Goal: Task Accomplishment & Management: Use online tool/utility

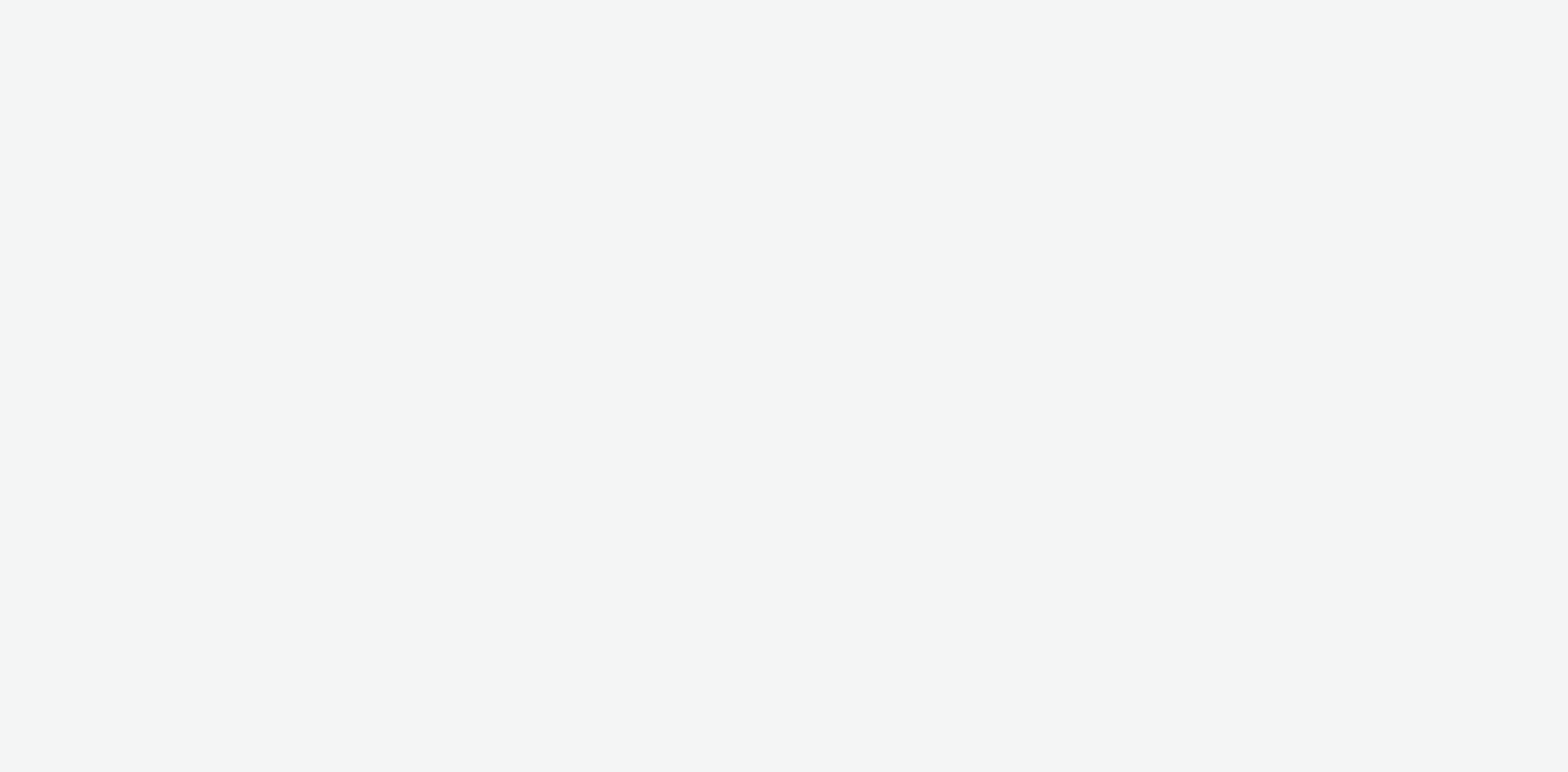
select select "d027da95-0097-4d0b-8b09-57dedb2e3a8d"
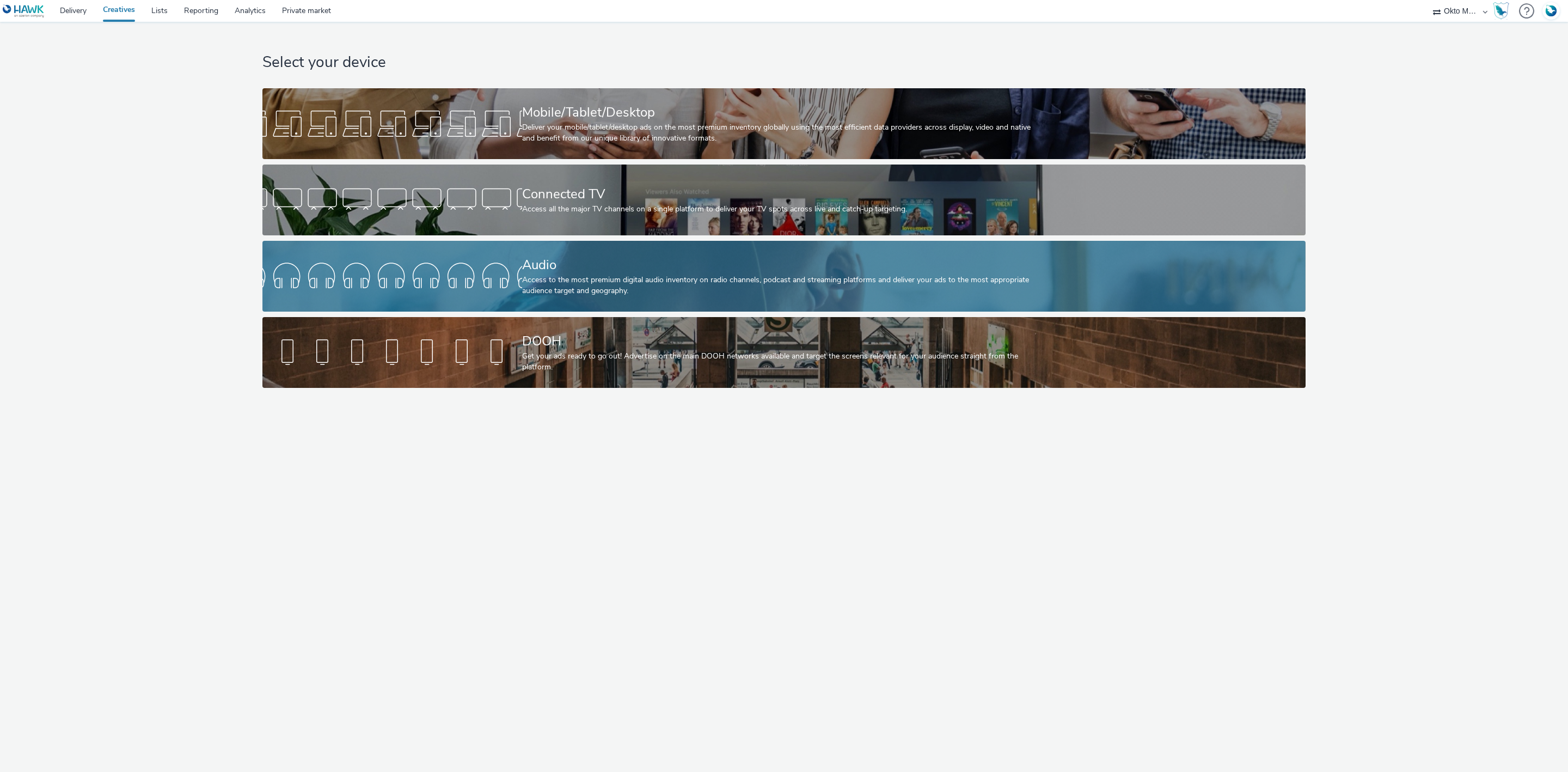
click at [525, 265] on div "Audio" at bounding box center [782, 264] width 520 height 19
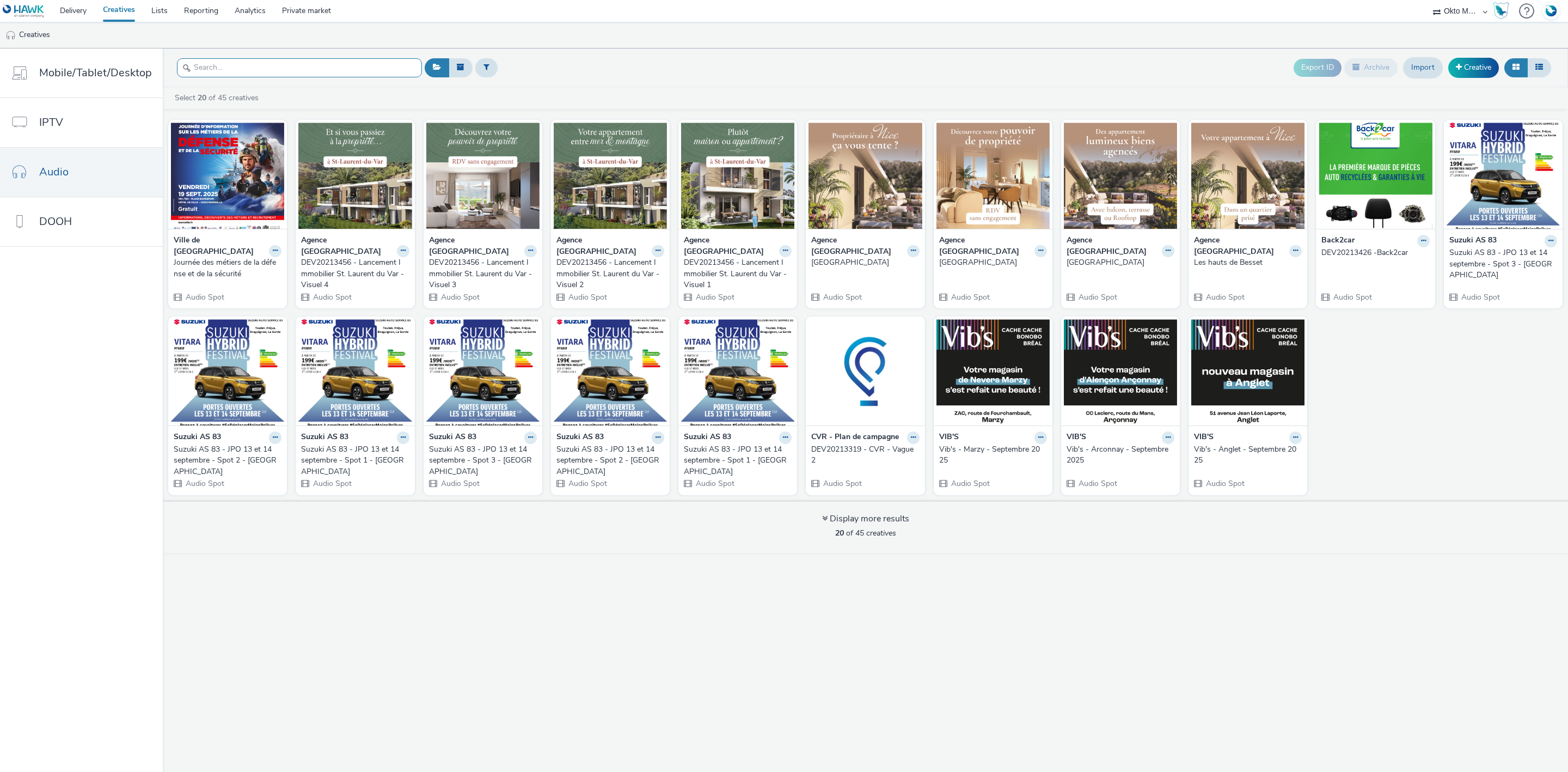
click at [228, 69] on input "text" at bounding box center [299, 68] width 245 height 19
type input "v"
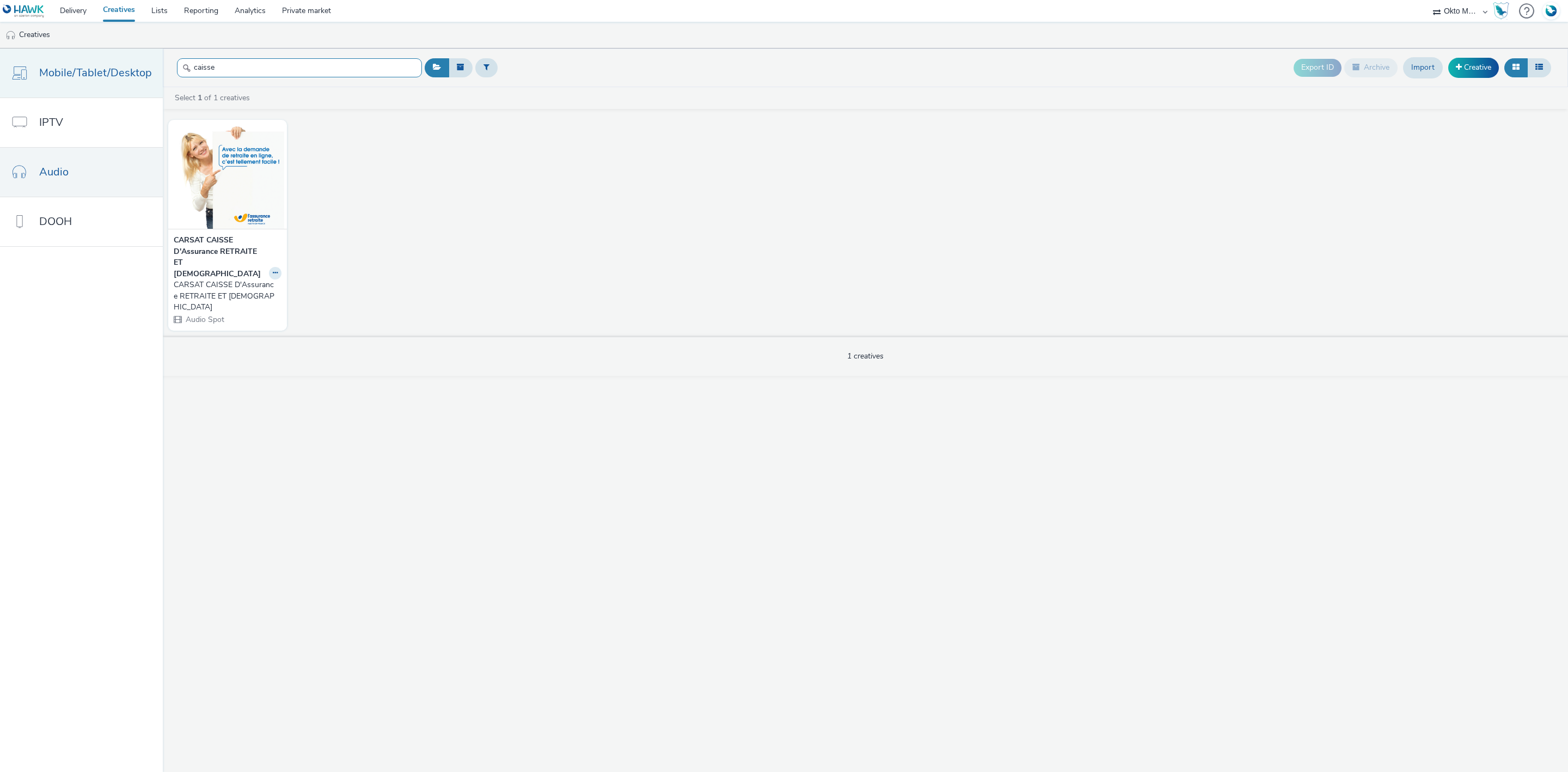
drag, startPoint x: 272, startPoint y: 67, endPoint x: 154, endPoint y: 68, distance: 118.0
click at [154, 68] on div "Mobile/Tablet/Desktop IPTV Audio DOOH caisse Export ID Archive Import Creative …" at bounding box center [784, 410] width 1568 height 723
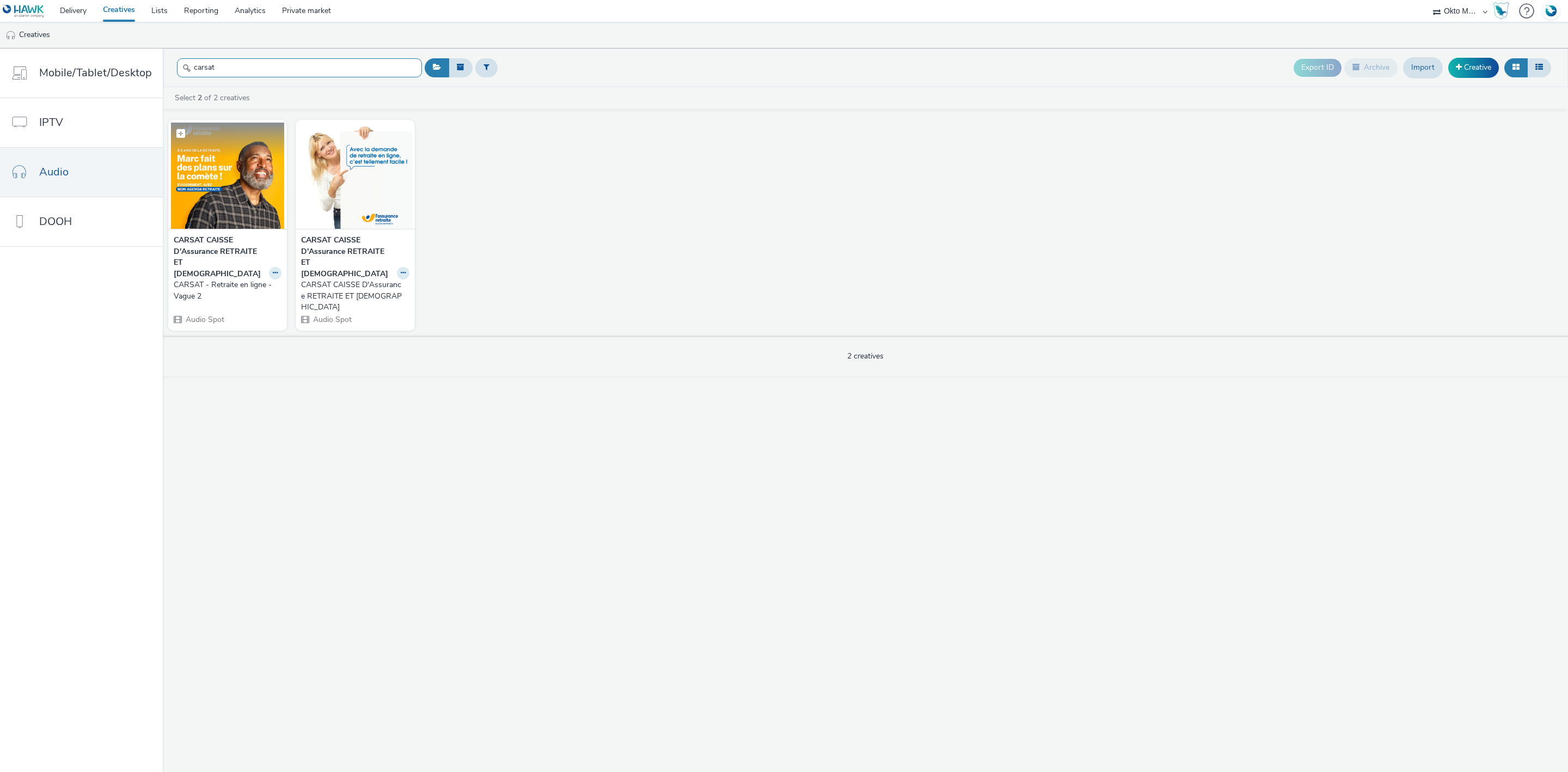
type input "carsat"
click at [208, 190] on img at bounding box center [227, 176] width 113 height 107
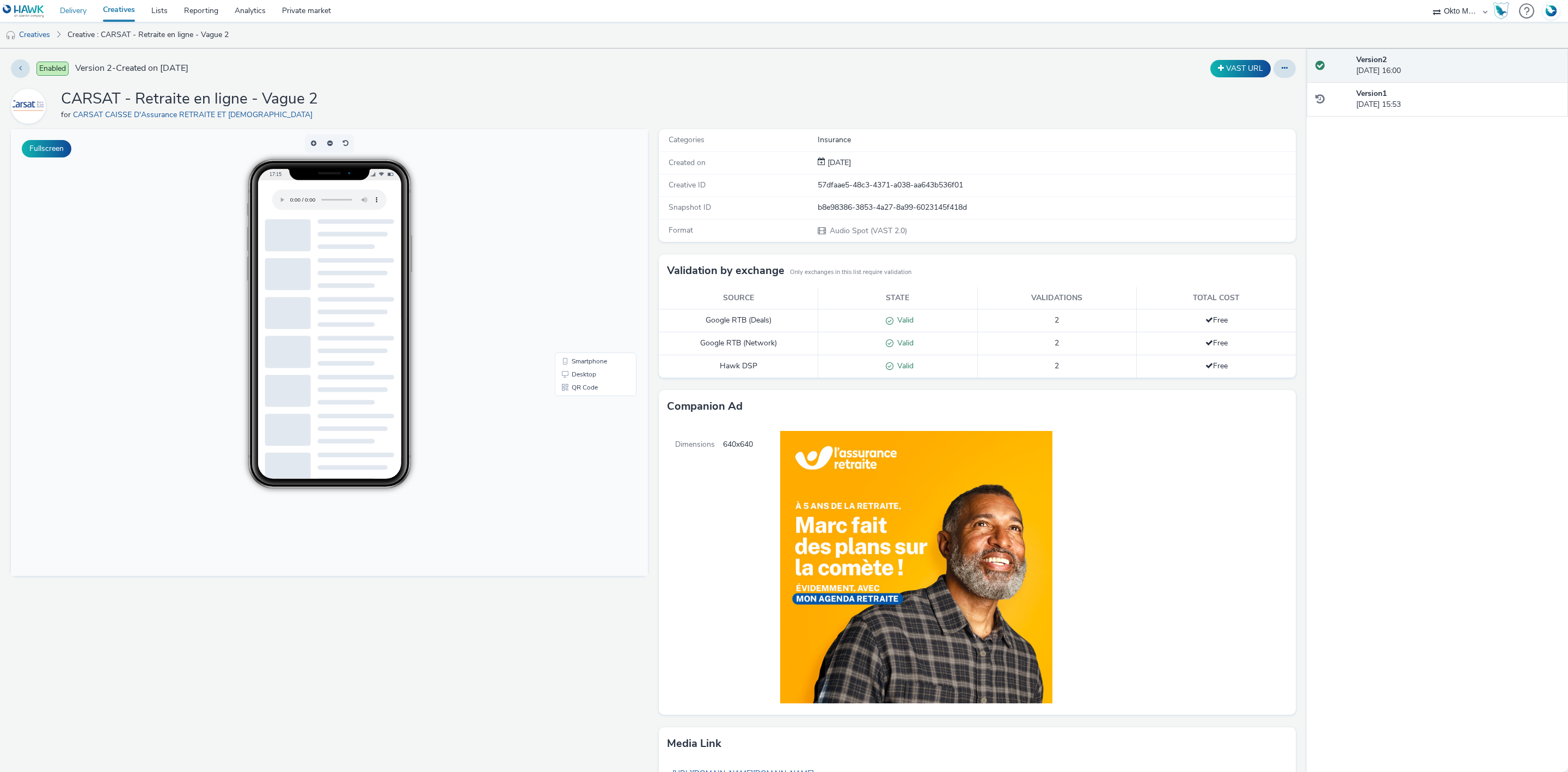
click at [76, 8] on link "Delivery" at bounding box center [73, 11] width 43 height 22
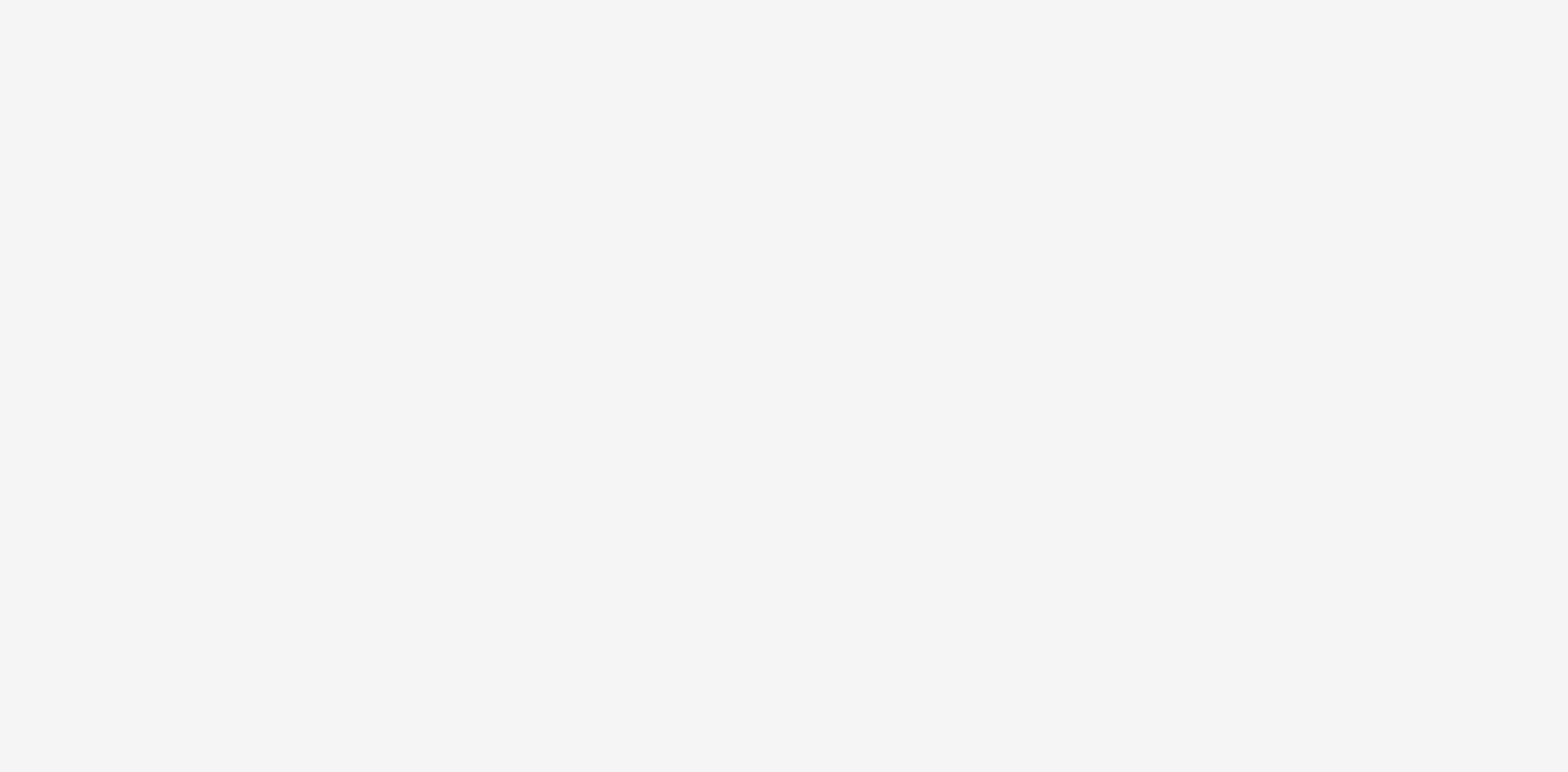
select select "d027da95-0097-4d0b-8b09-57dedb2e3a8d"
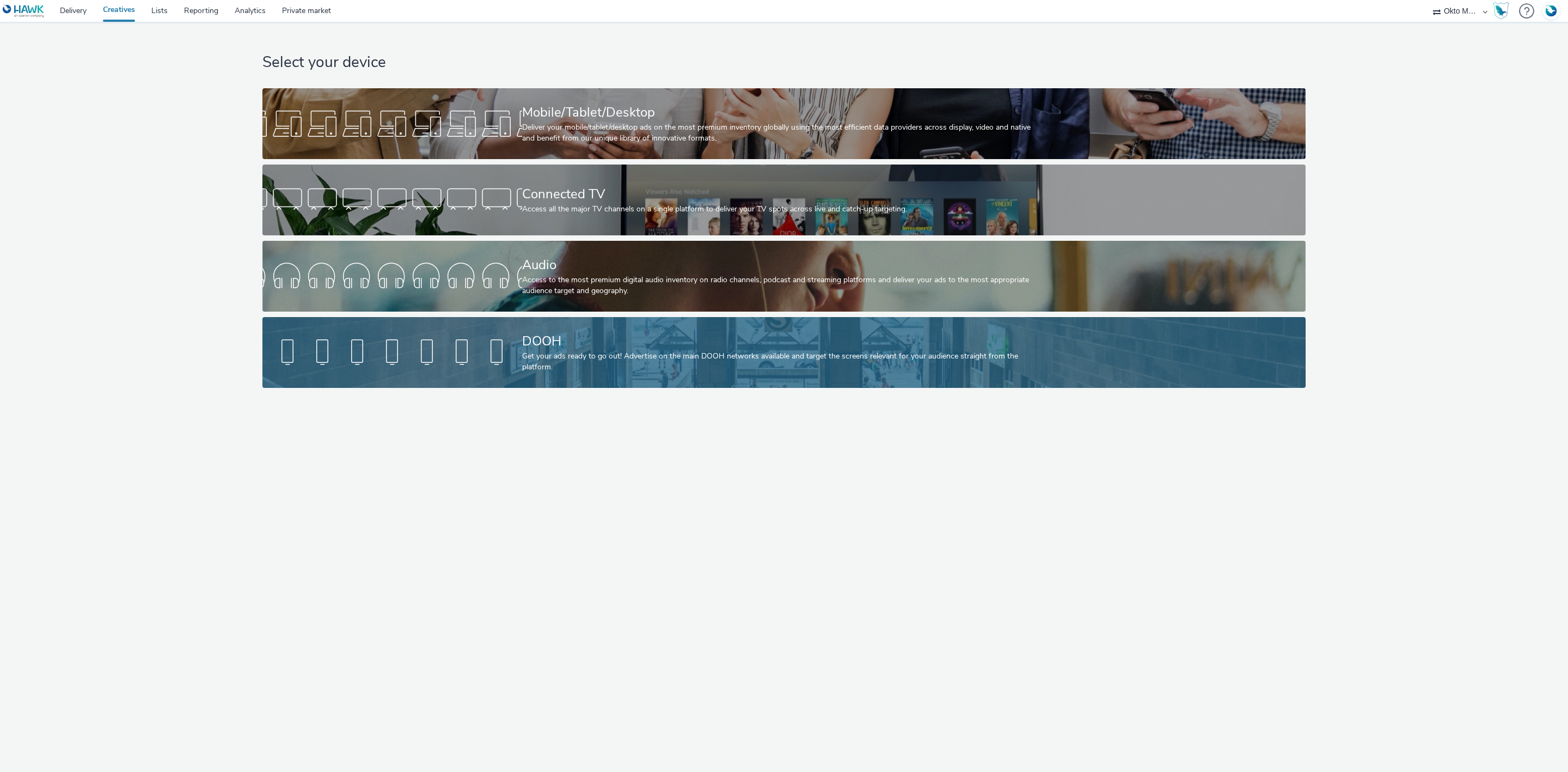
click at [704, 379] on div "DOOH Get your ads ready to go out! Advertise on the main DOOH networks availabl…" at bounding box center [782, 353] width 520 height 71
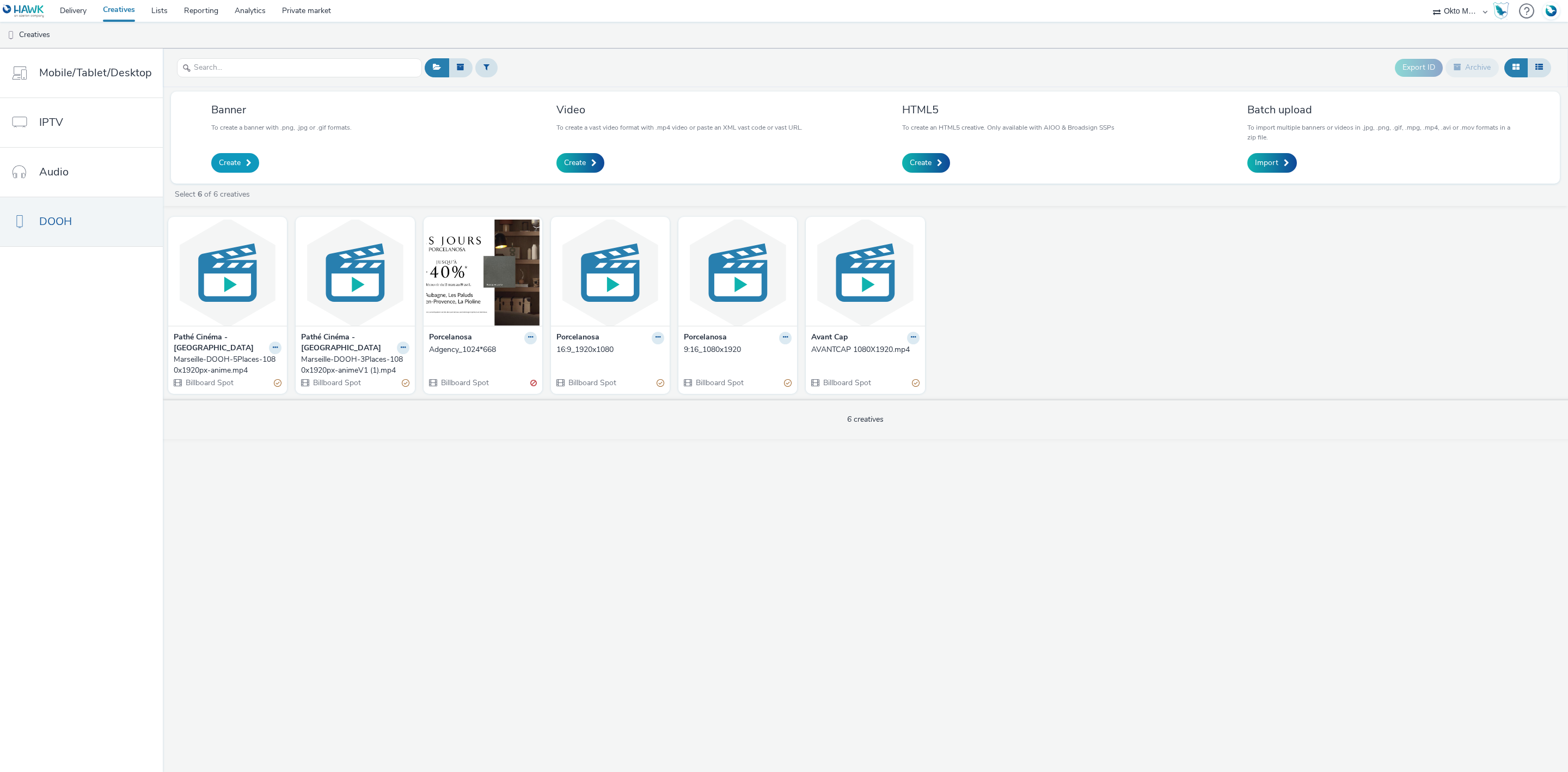
click at [227, 163] on span "Create" at bounding box center [229, 163] width 22 height 11
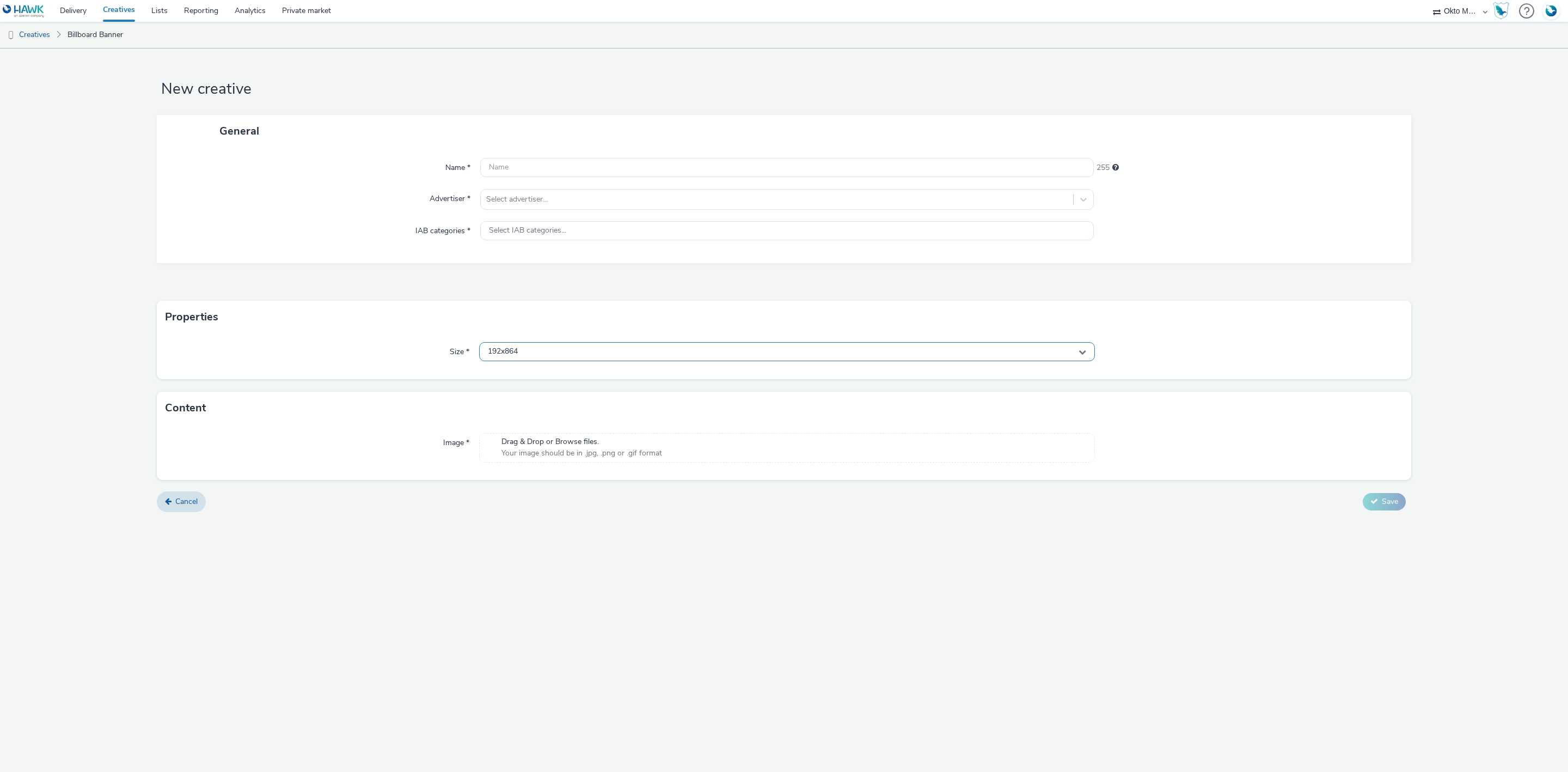
click at [541, 346] on div "192x864" at bounding box center [786, 351] width 616 height 19
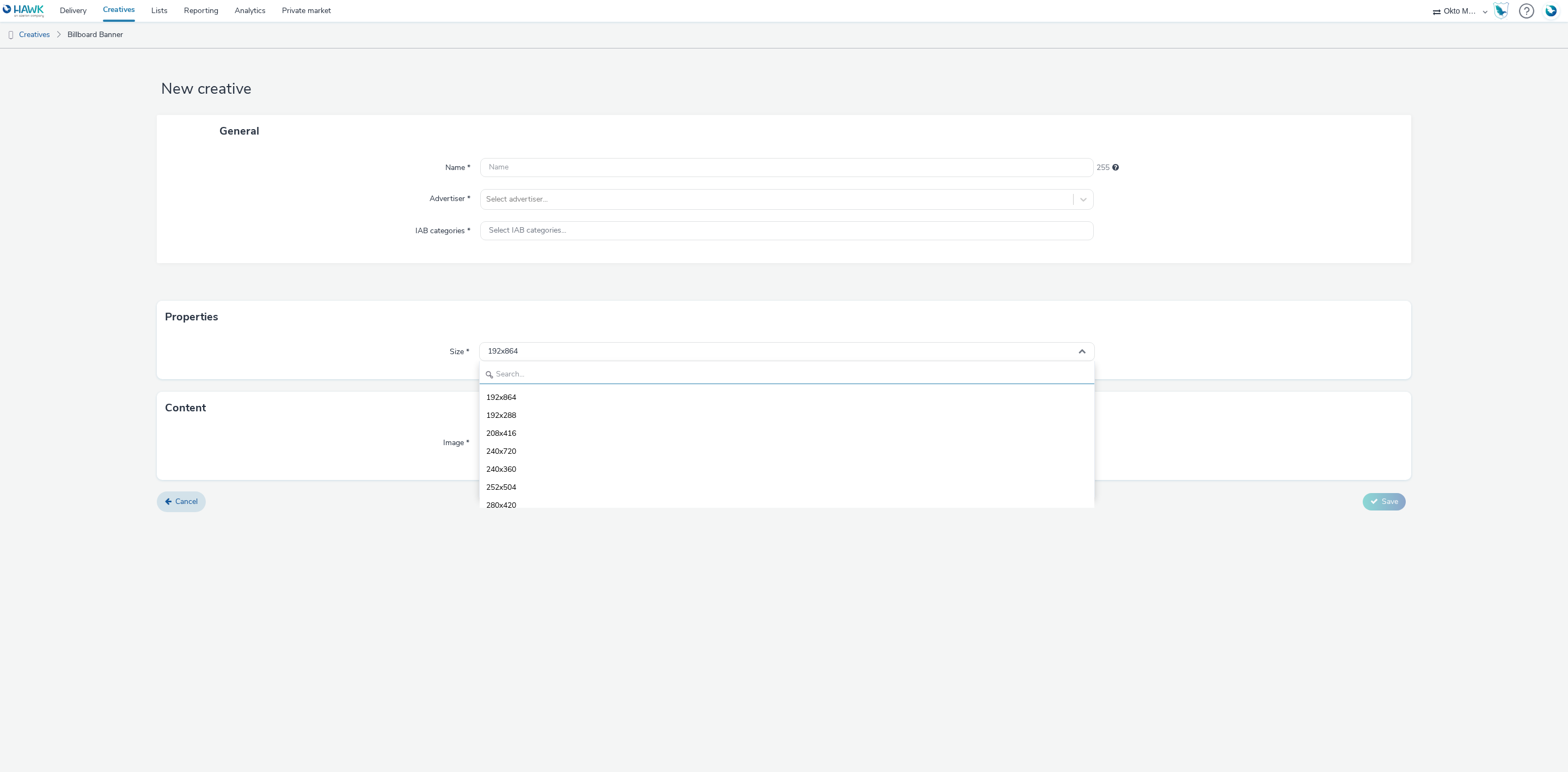
click at [541, 371] on input "text" at bounding box center [787, 374] width 615 height 19
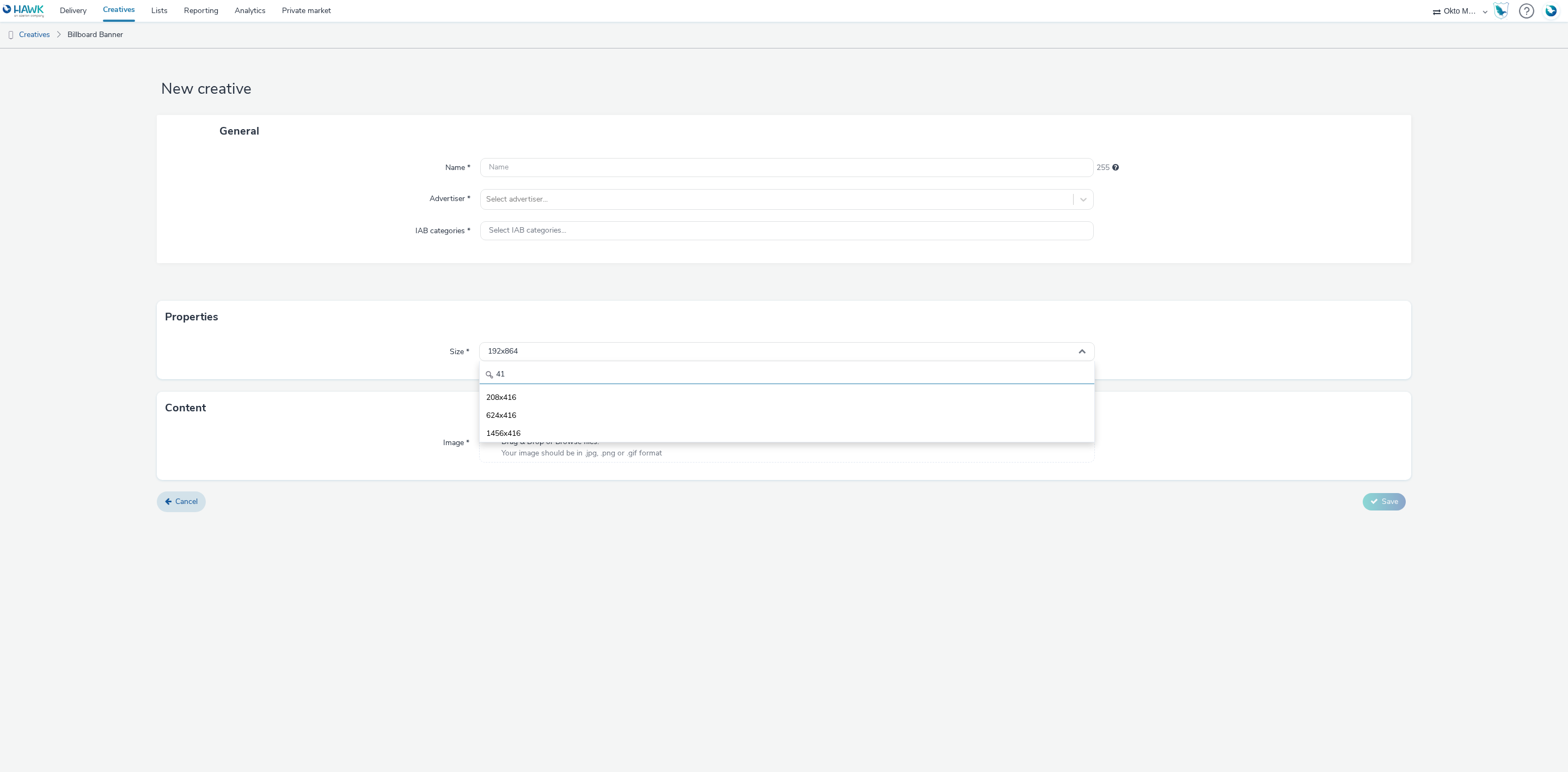
type input "4"
type input "8"
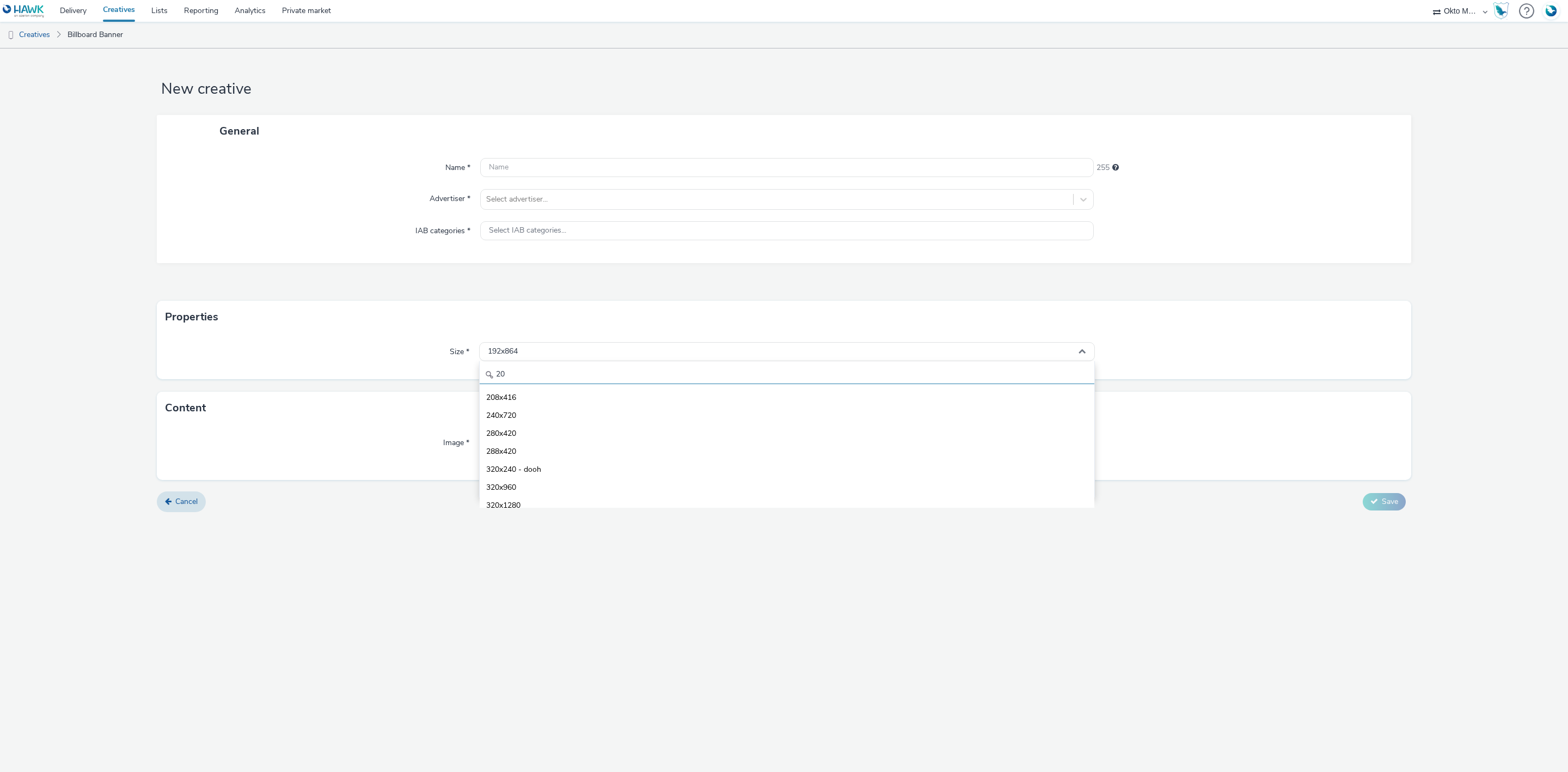
type input "2"
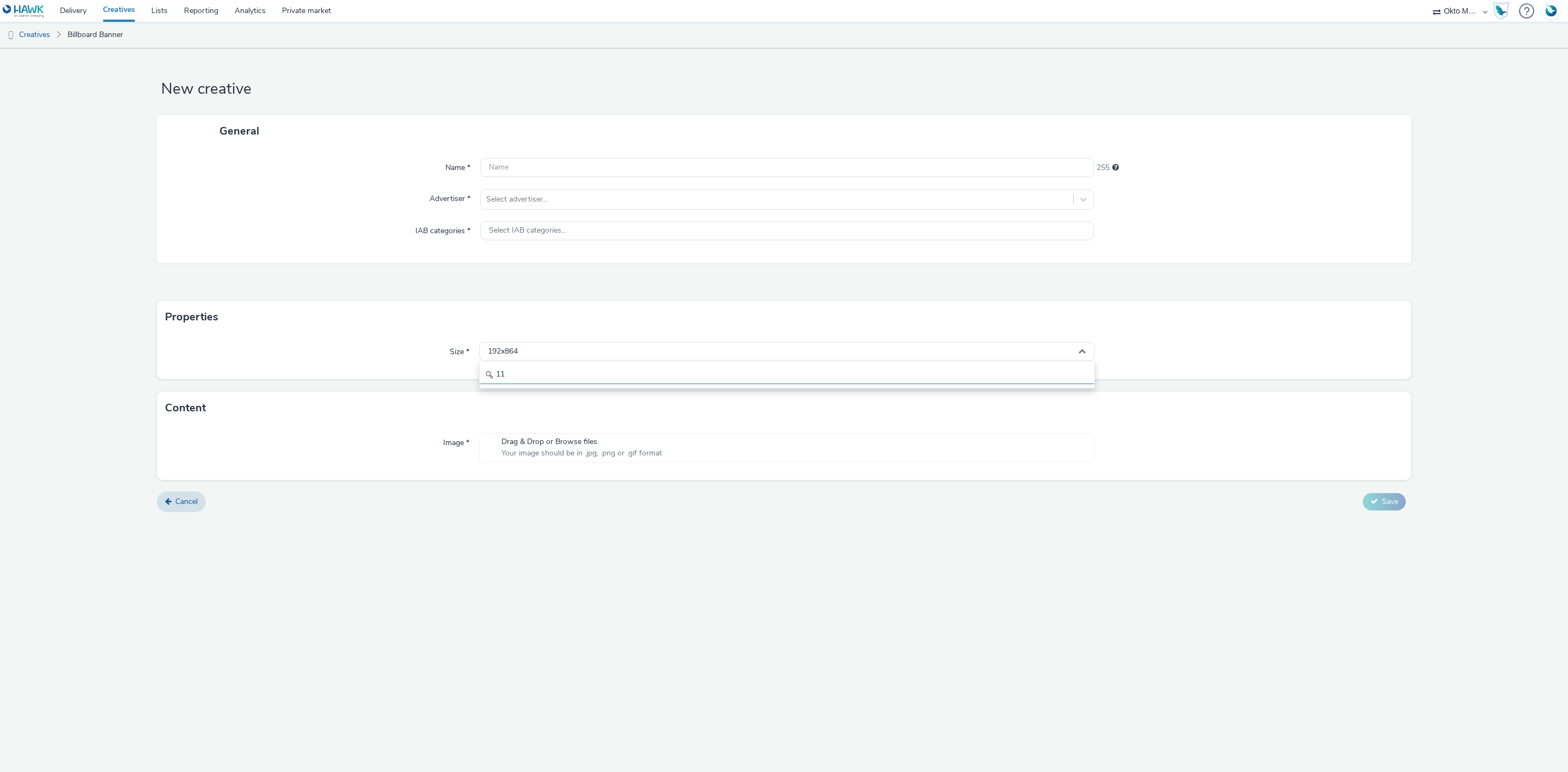
type input "1"
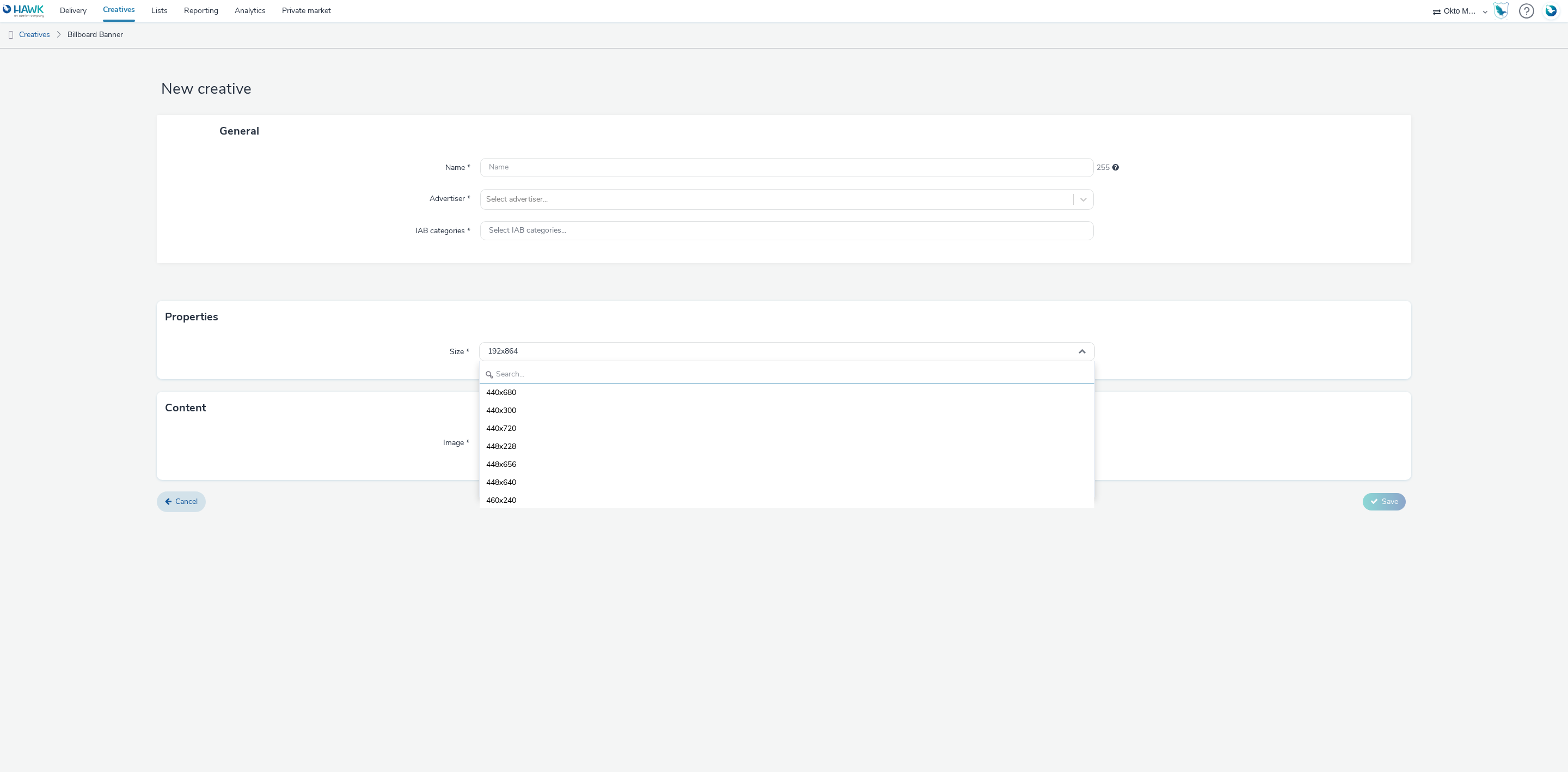
scroll to position [409, 0]
click at [185, 507] on link "Cancel" at bounding box center [181, 501] width 49 height 20
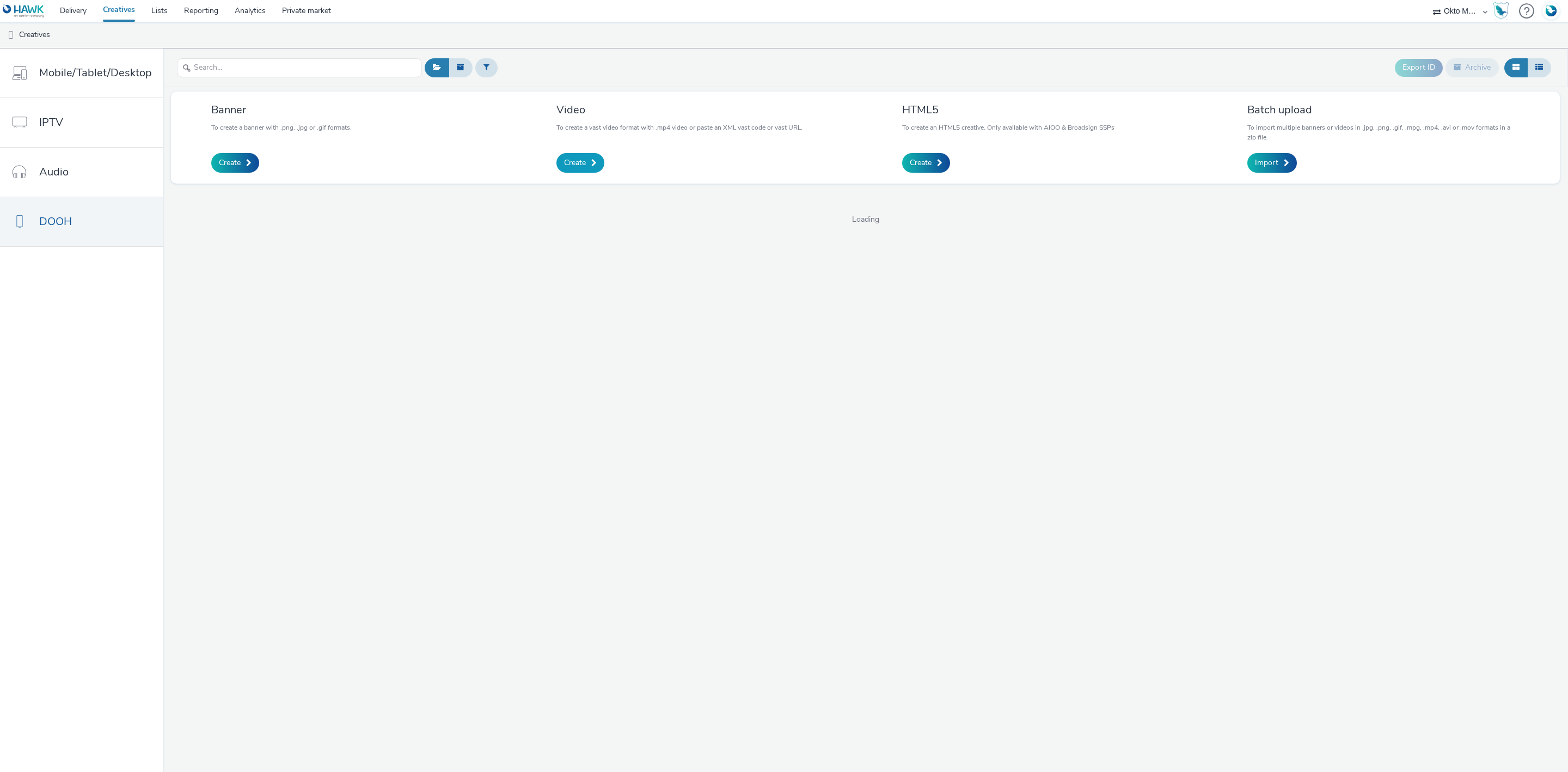
click at [572, 157] on span "Create" at bounding box center [575, 163] width 22 height 11
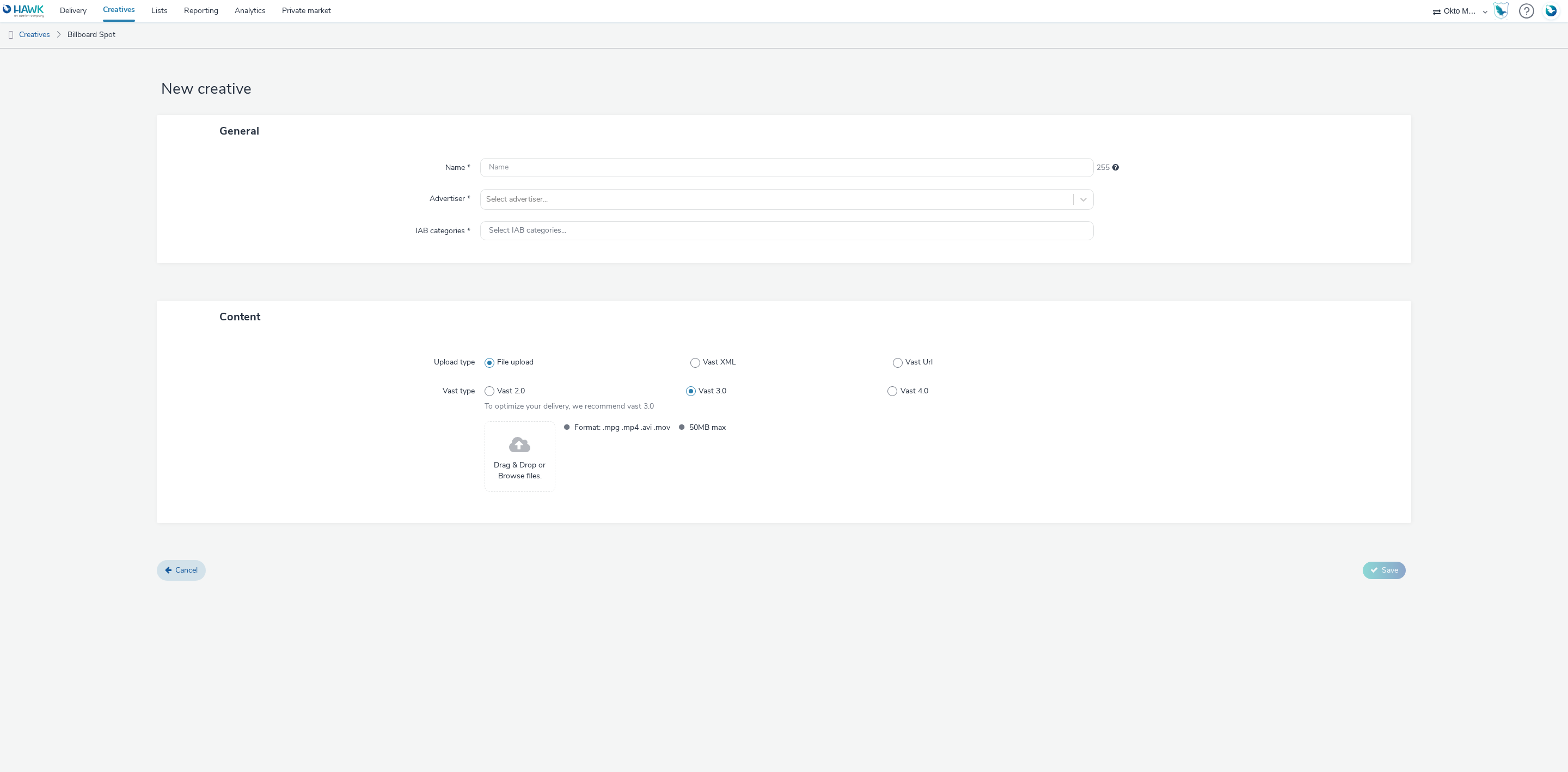
click at [296, 390] on div "Vast type" at bounding box center [330, 396] width 308 height 31
click at [174, 570] on link "Cancel" at bounding box center [181, 569] width 49 height 20
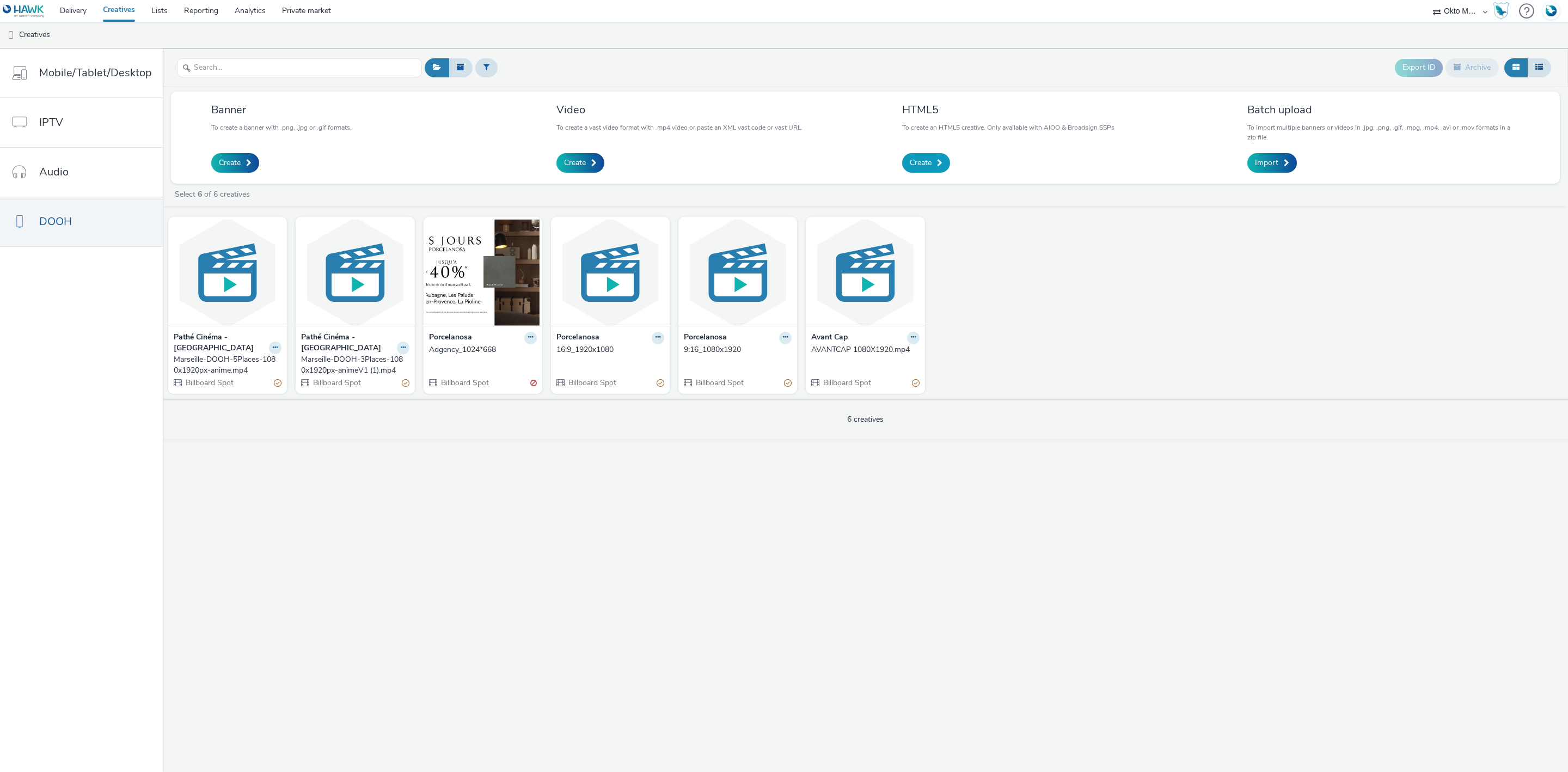
click at [917, 163] on span "Create" at bounding box center [920, 163] width 22 height 11
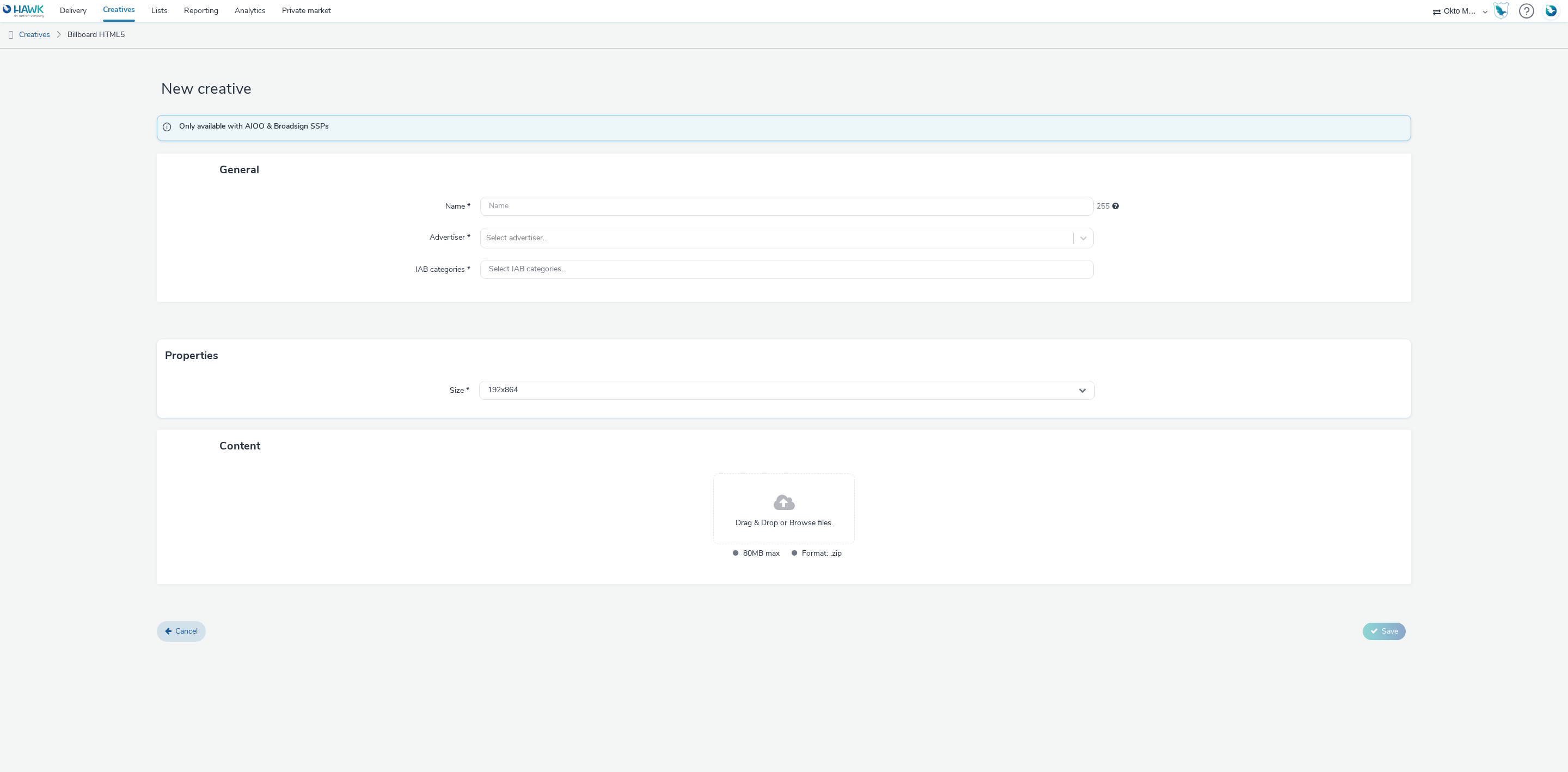
click at [595, 400] on div "192x864" at bounding box center [786, 390] width 616 height 20
click at [603, 387] on div "192x864" at bounding box center [786, 389] width 616 height 19
click at [182, 630] on span "Cancel" at bounding box center [186, 631] width 22 height 11
